Goal: Information Seeking & Learning: Learn about a topic

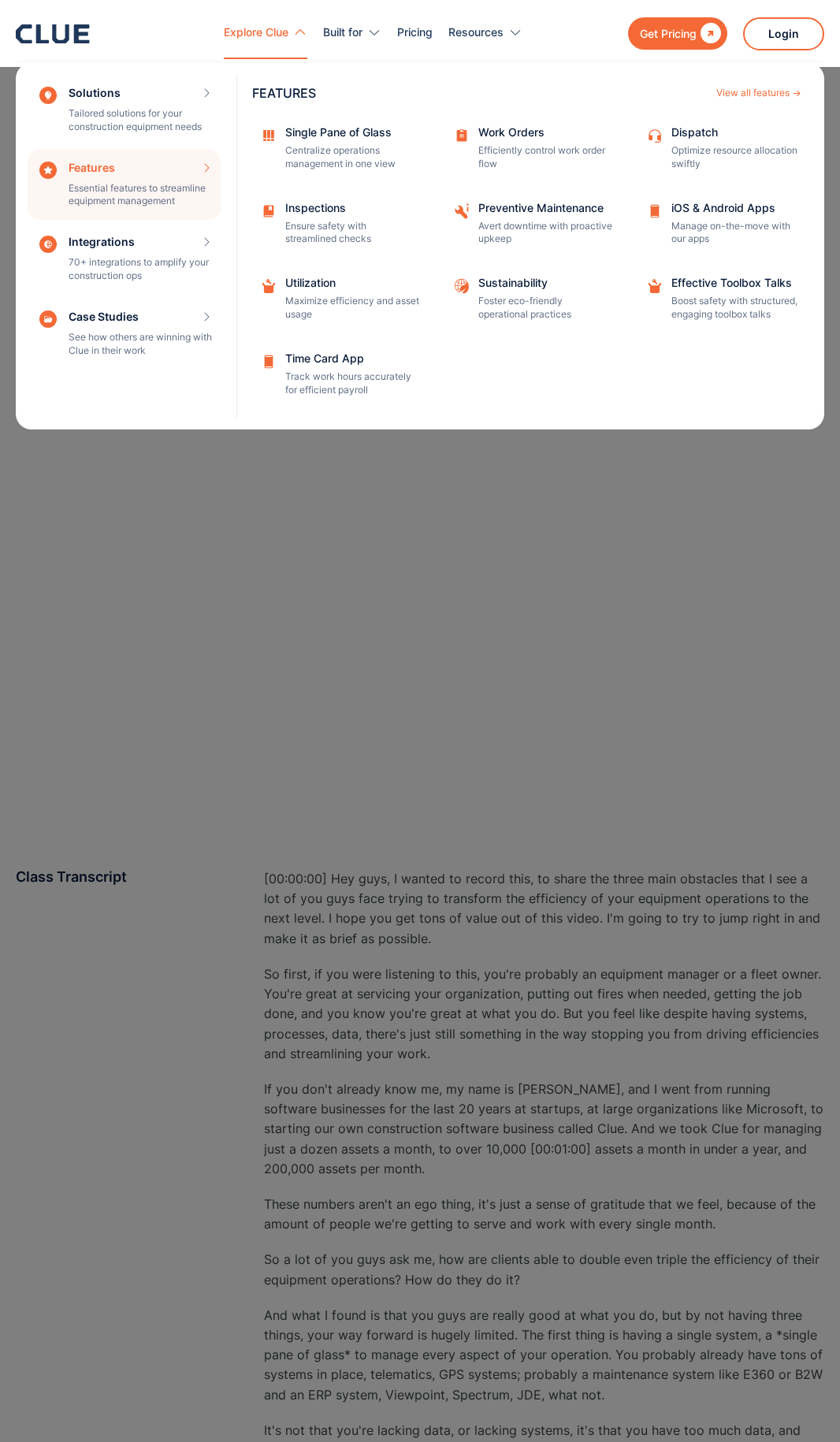
click at [128, 183] on div "Features Essential features to streamline equipment management Features View al…" at bounding box center [124, 186] width 193 height 71
click at [87, 177] on div "Features Essential features to streamline equipment management Features View al…" at bounding box center [124, 186] width 193 height 71
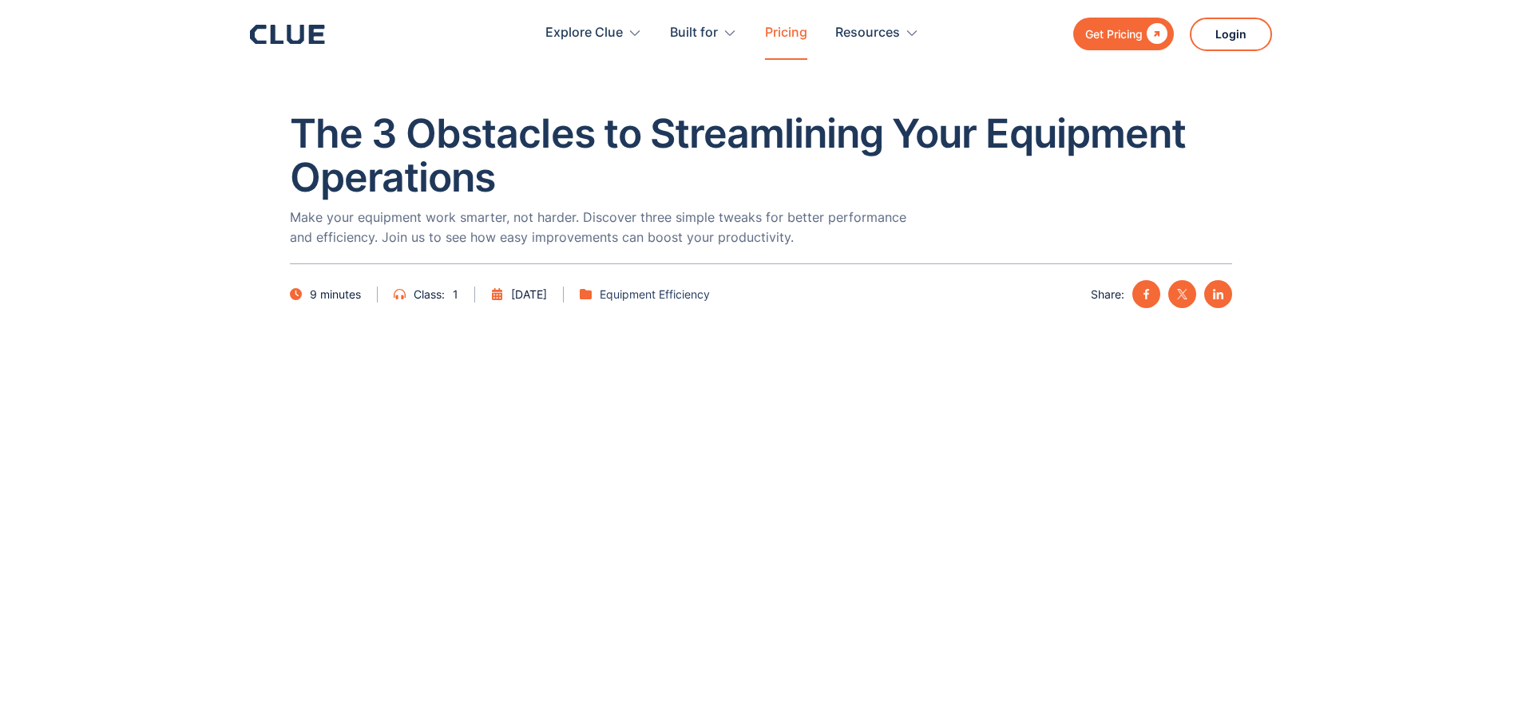
click at [799, 35] on link "Pricing" at bounding box center [786, 33] width 42 height 50
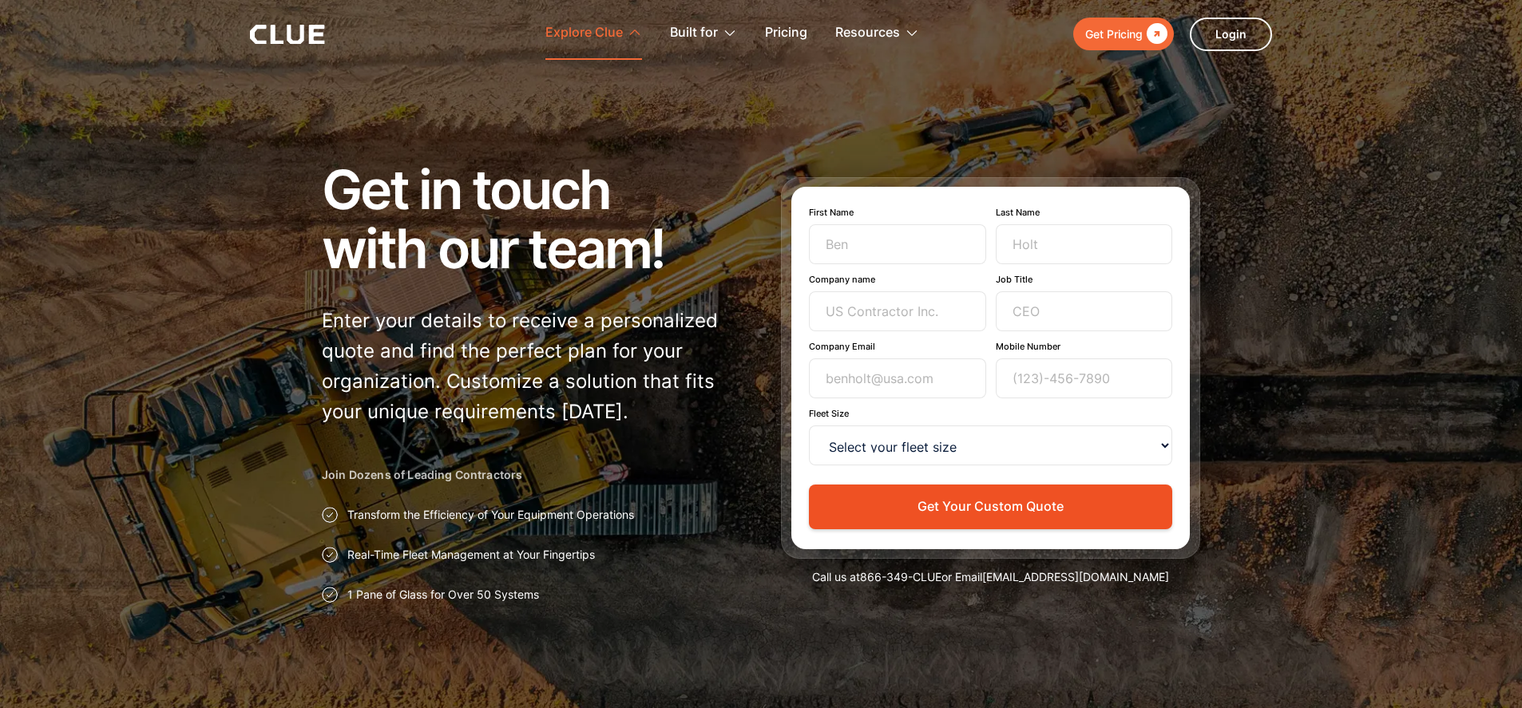
click at [588, 42] on div "Explore Clue" at bounding box center [583, 33] width 77 height 50
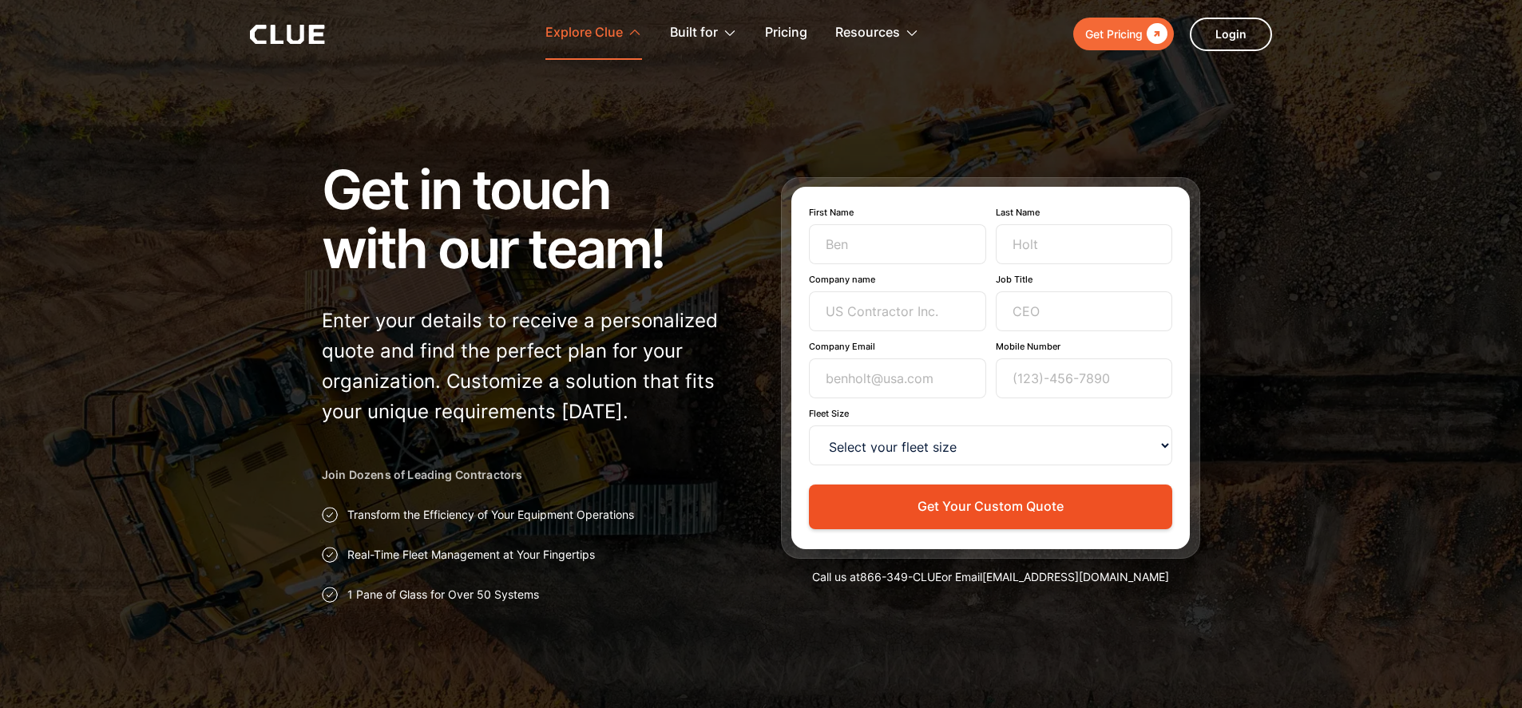
click at [589, 37] on div "Explore Clue" at bounding box center [583, 33] width 77 height 50
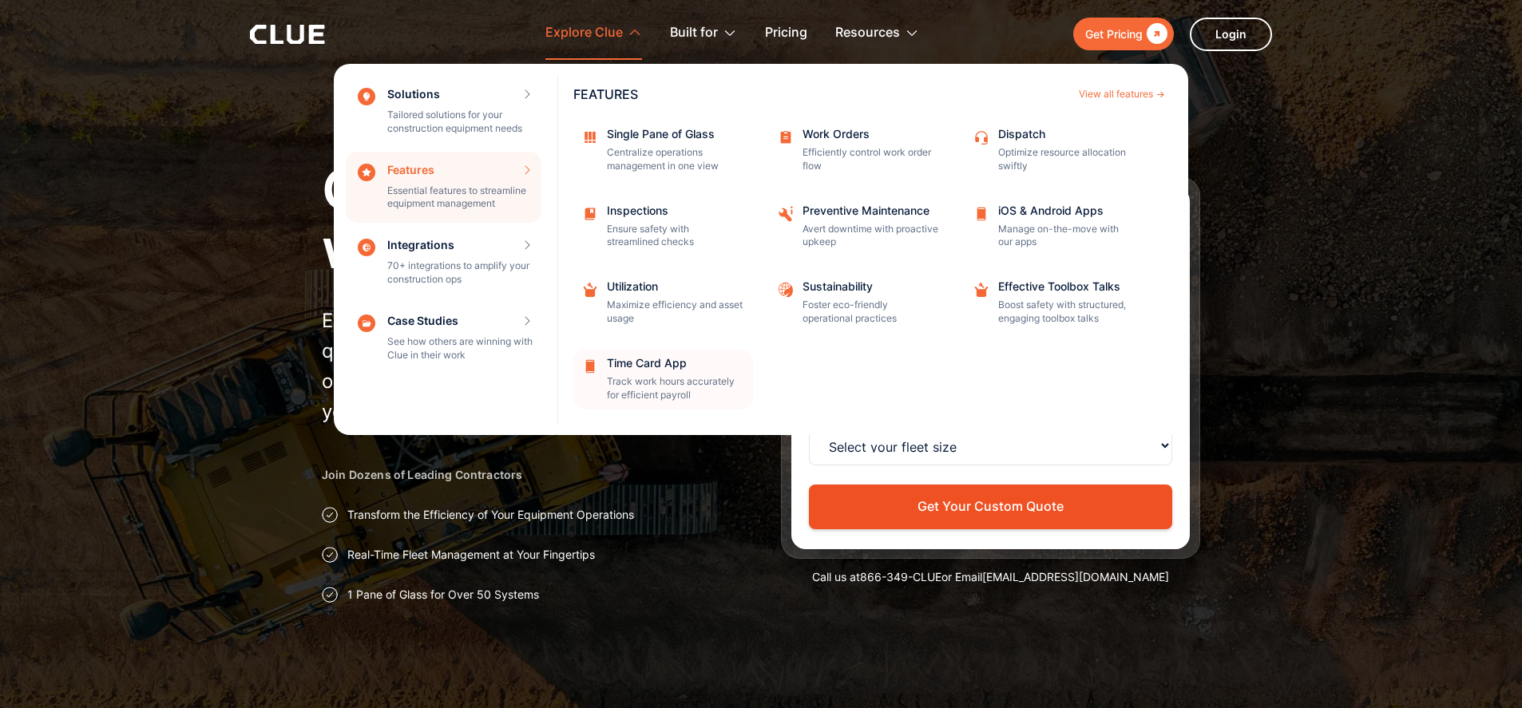
click at [656, 359] on div "Time Card App" at bounding box center [675, 363] width 136 height 11
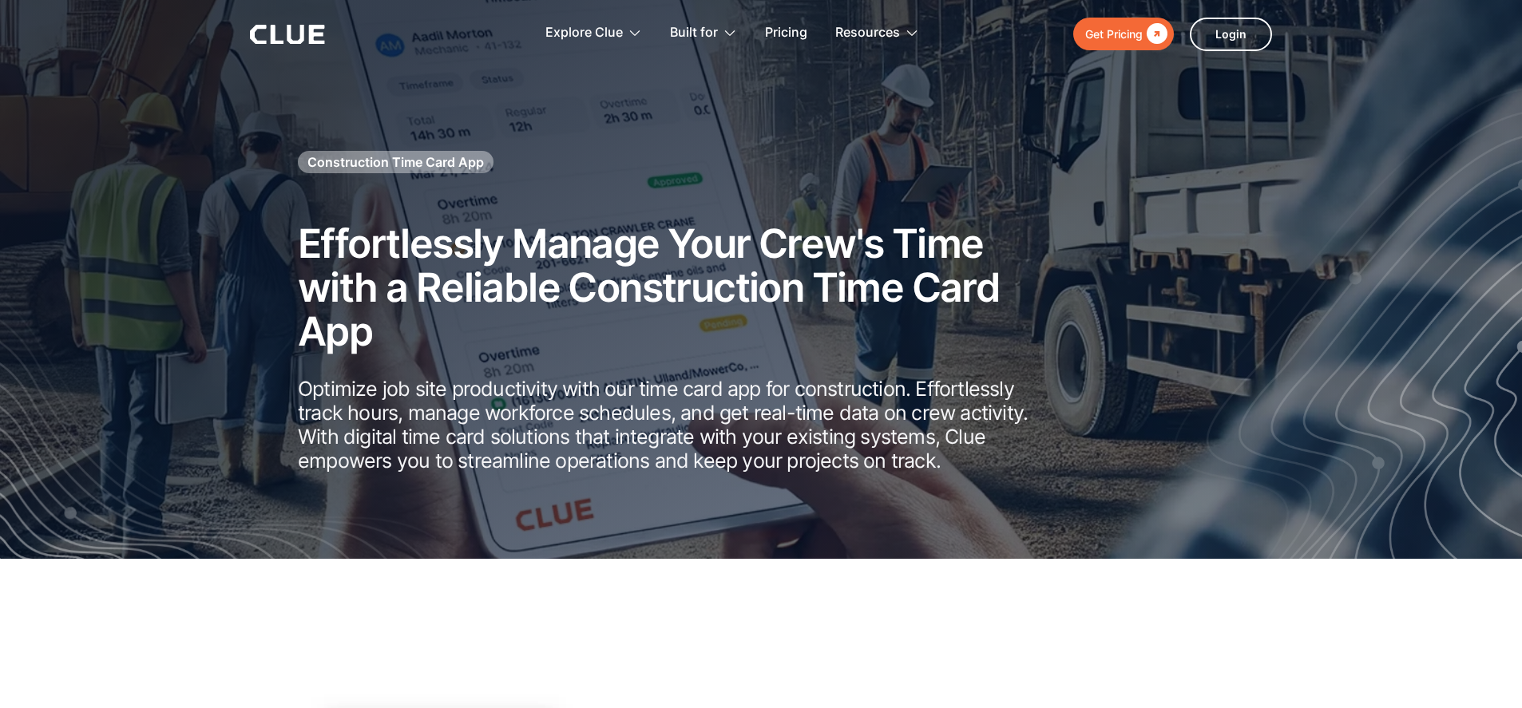
click at [292, 30] on icon at bounding box center [287, 34] width 75 height 19
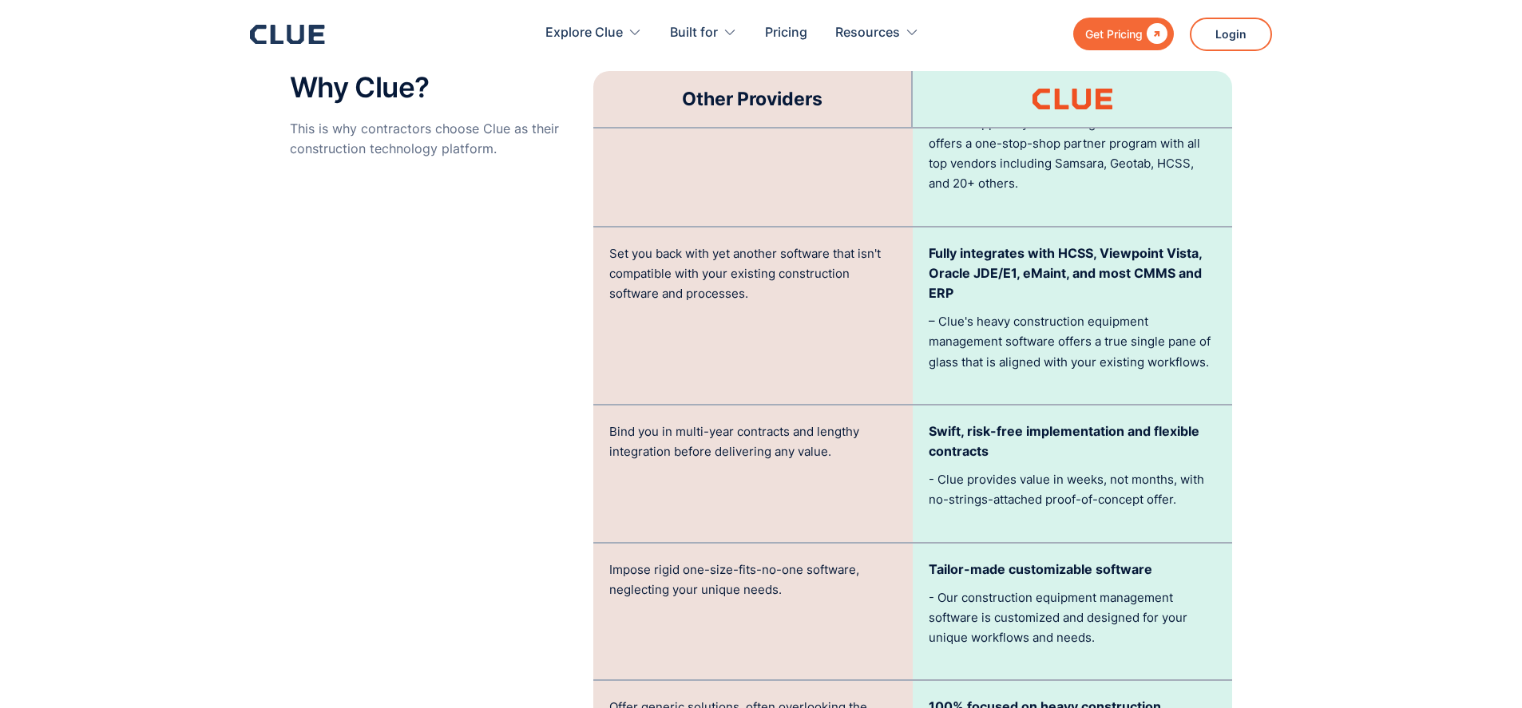
scroll to position [3293, 0]
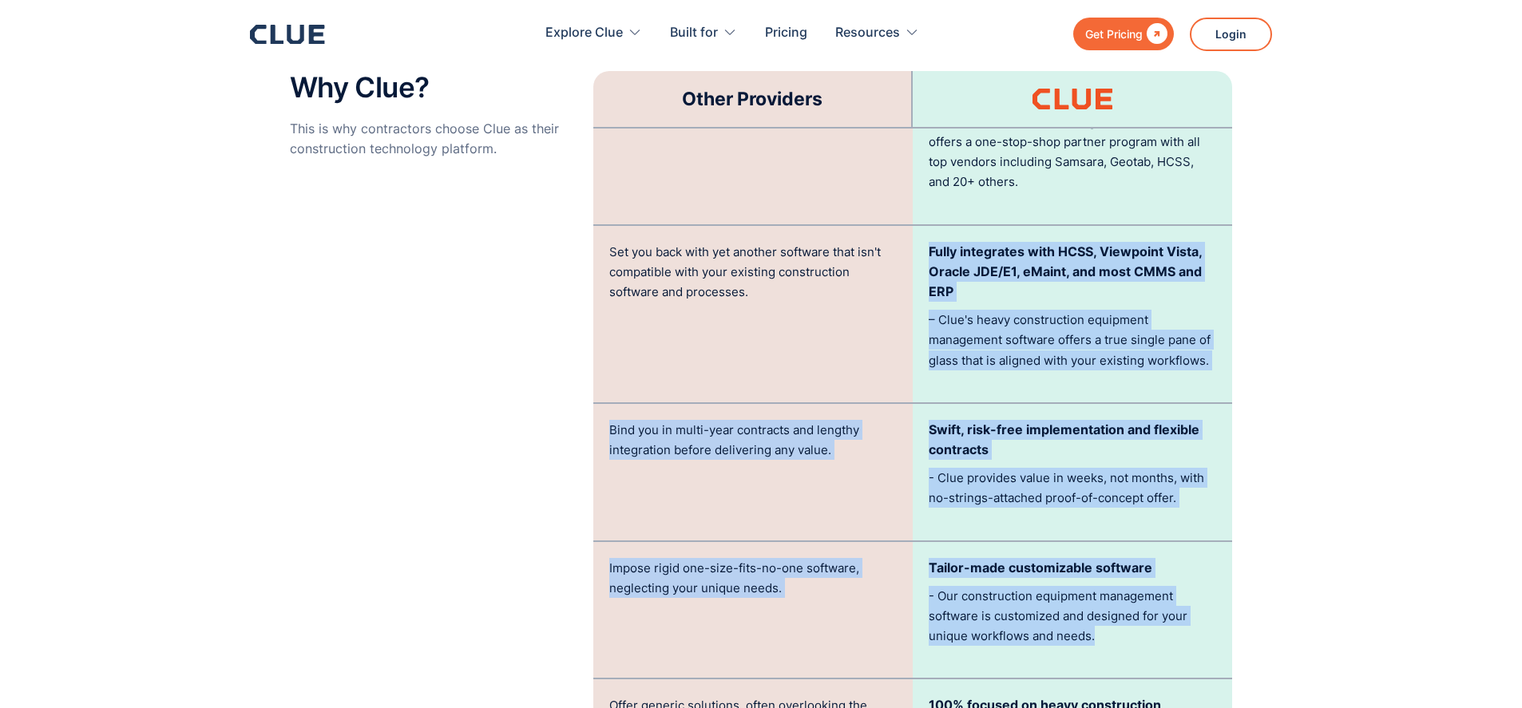
drag, startPoint x: 853, startPoint y: 303, endPoint x: 1329, endPoint y: 739, distance: 645.5
